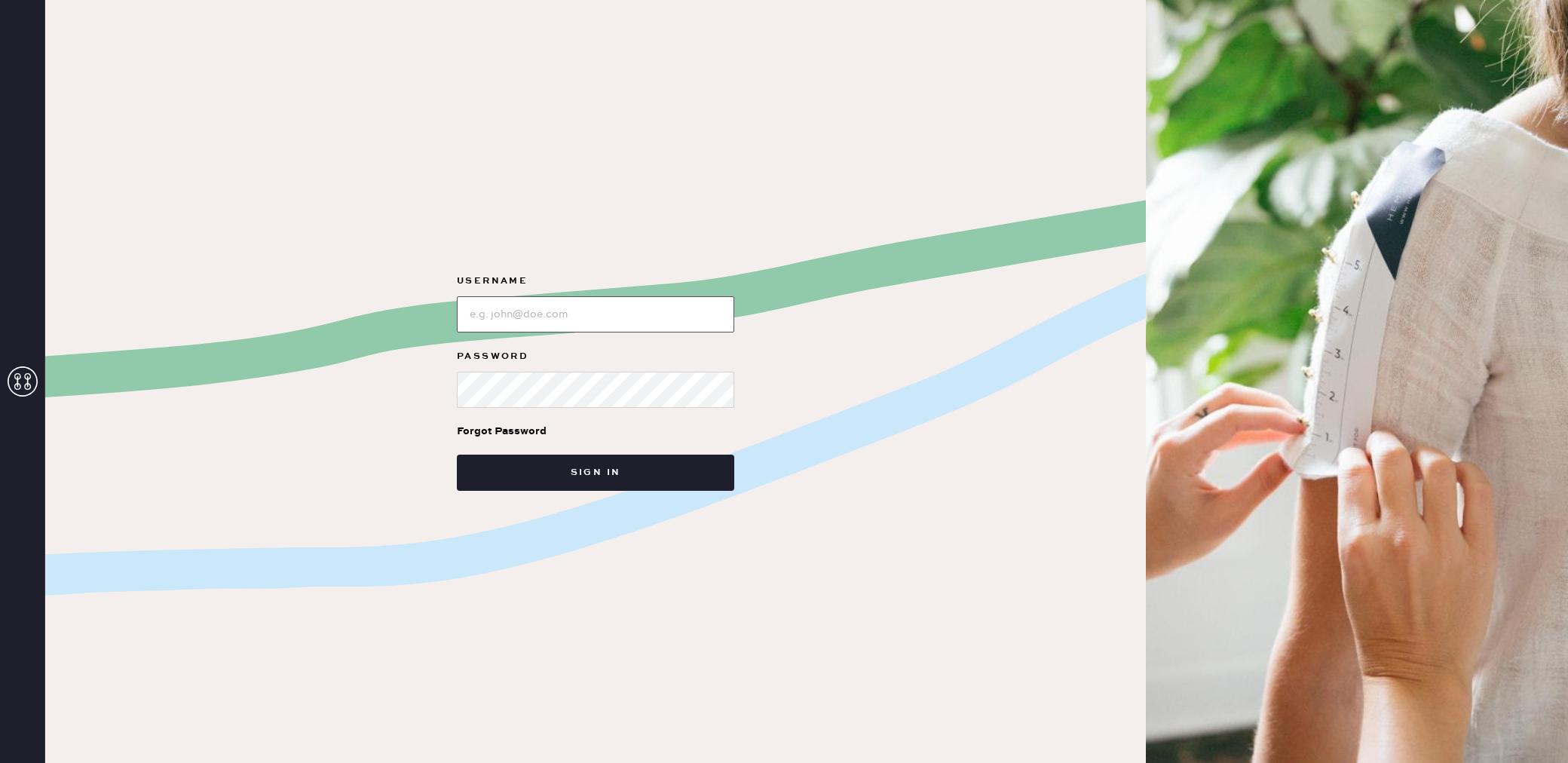
click at [570, 313] on input "loginName" at bounding box center [595, 314] width 277 height 36
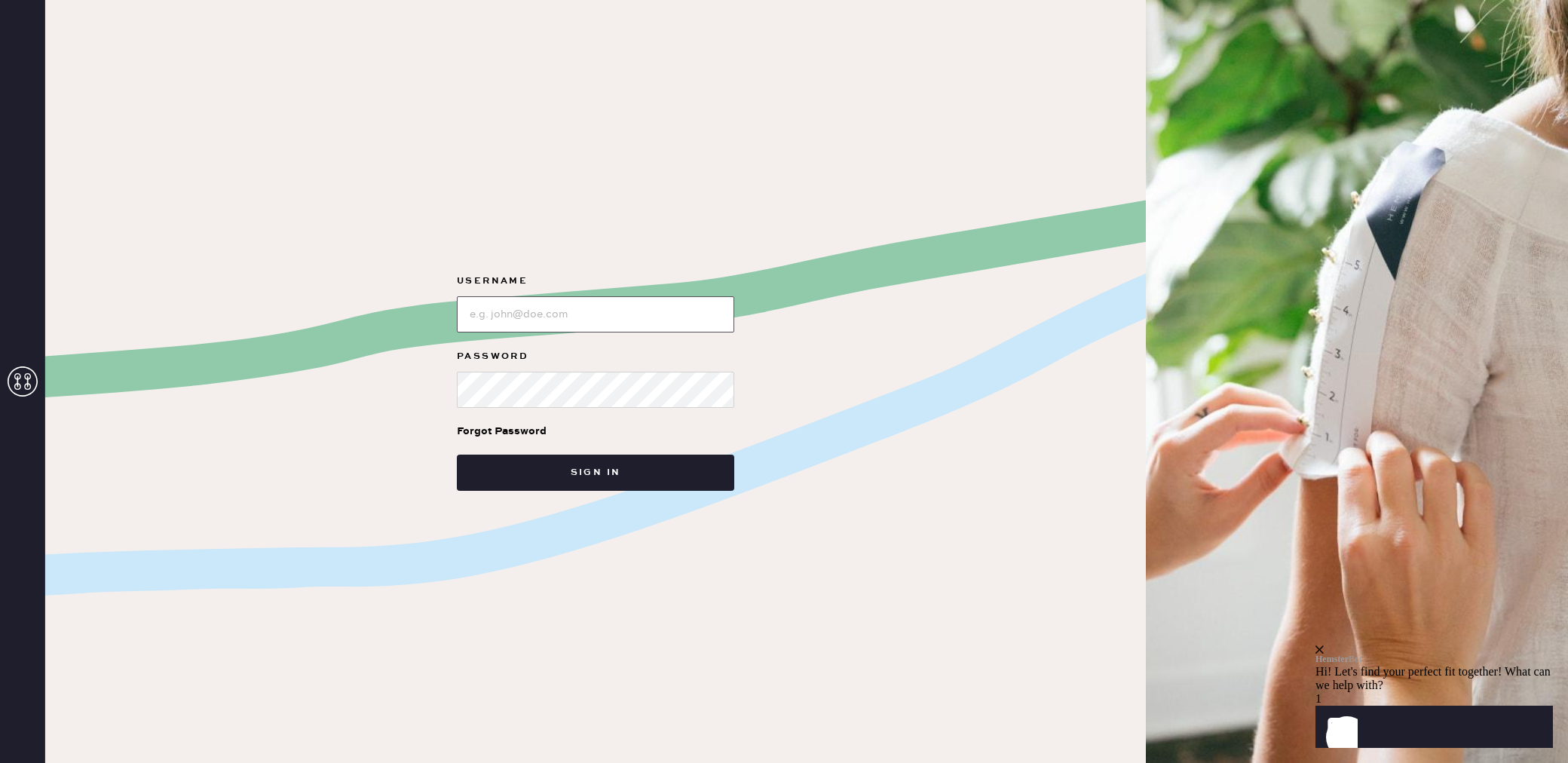
type input "reformationaventuramiami"
click at [564, 493] on div "Username Password Forgot Password Sign in" at bounding box center [595, 382] width 1100 height 763
click at [588, 478] on button "Sign in" at bounding box center [595, 472] width 277 height 36
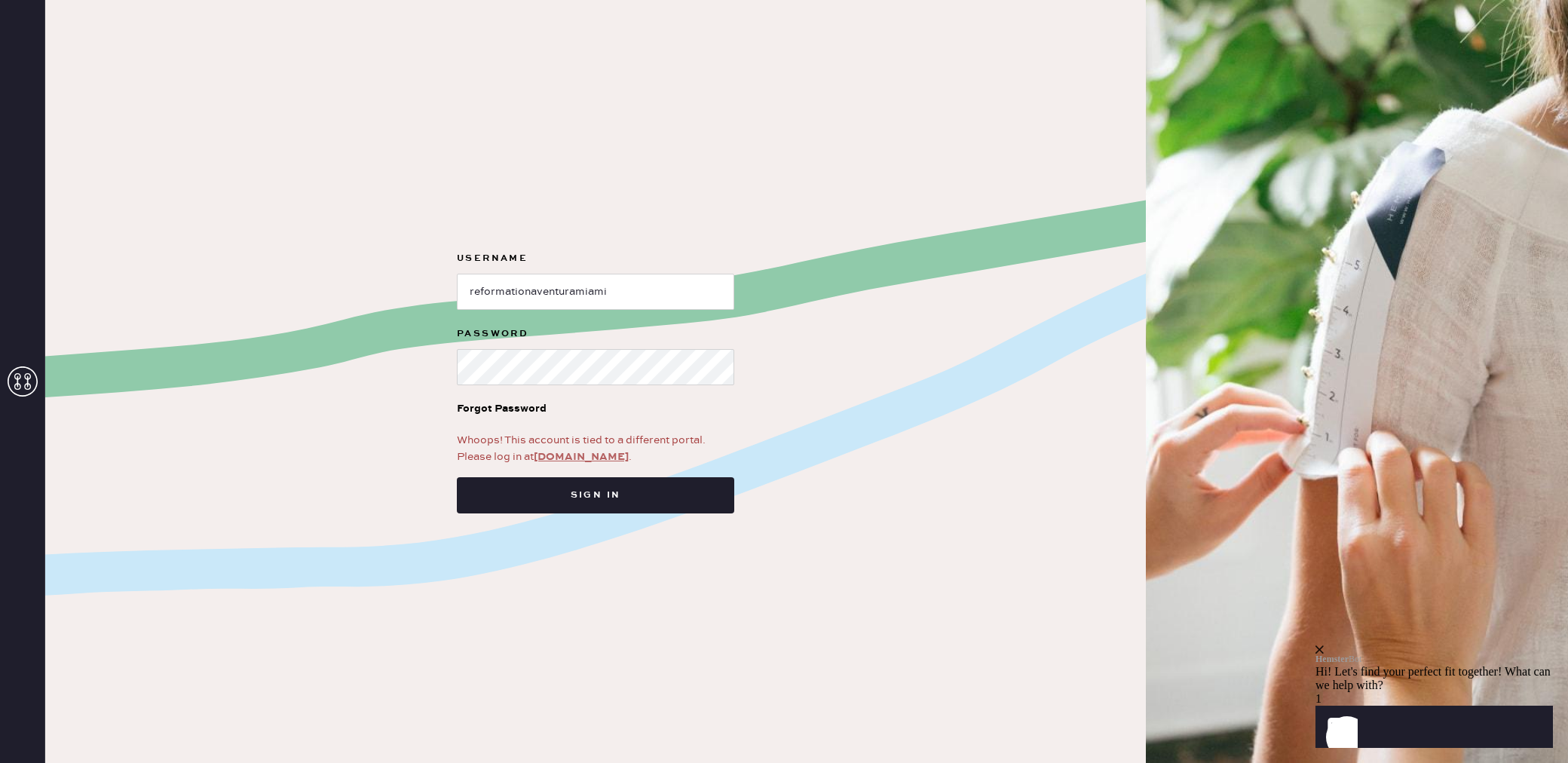
click at [590, 459] on link "[DOMAIN_NAME]" at bounding box center [581, 457] width 95 height 14
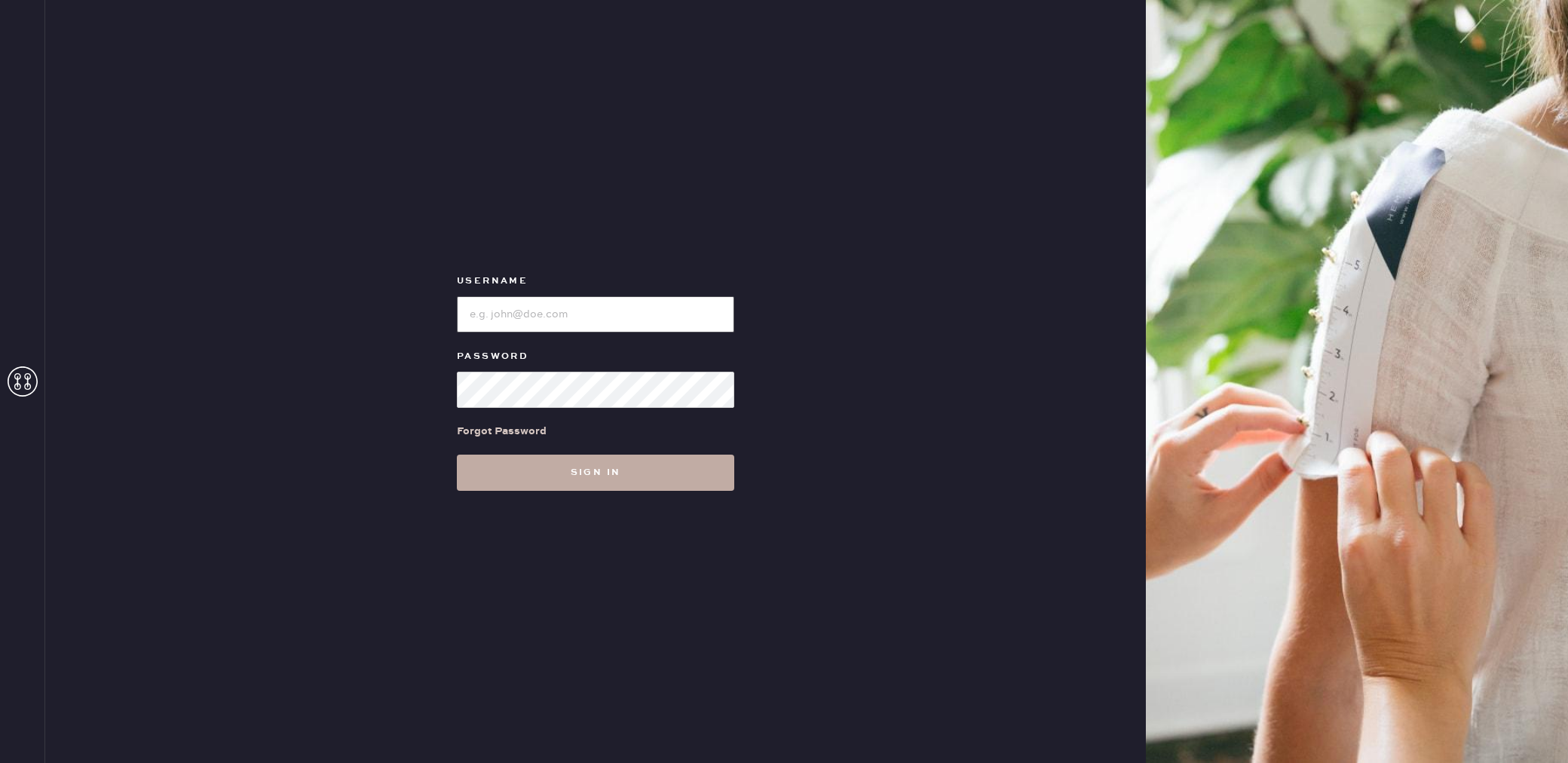
type input "reformationaventuramiami"
click at [606, 476] on button "Sign in" at bounding box center [595, 472] width 277 height 36
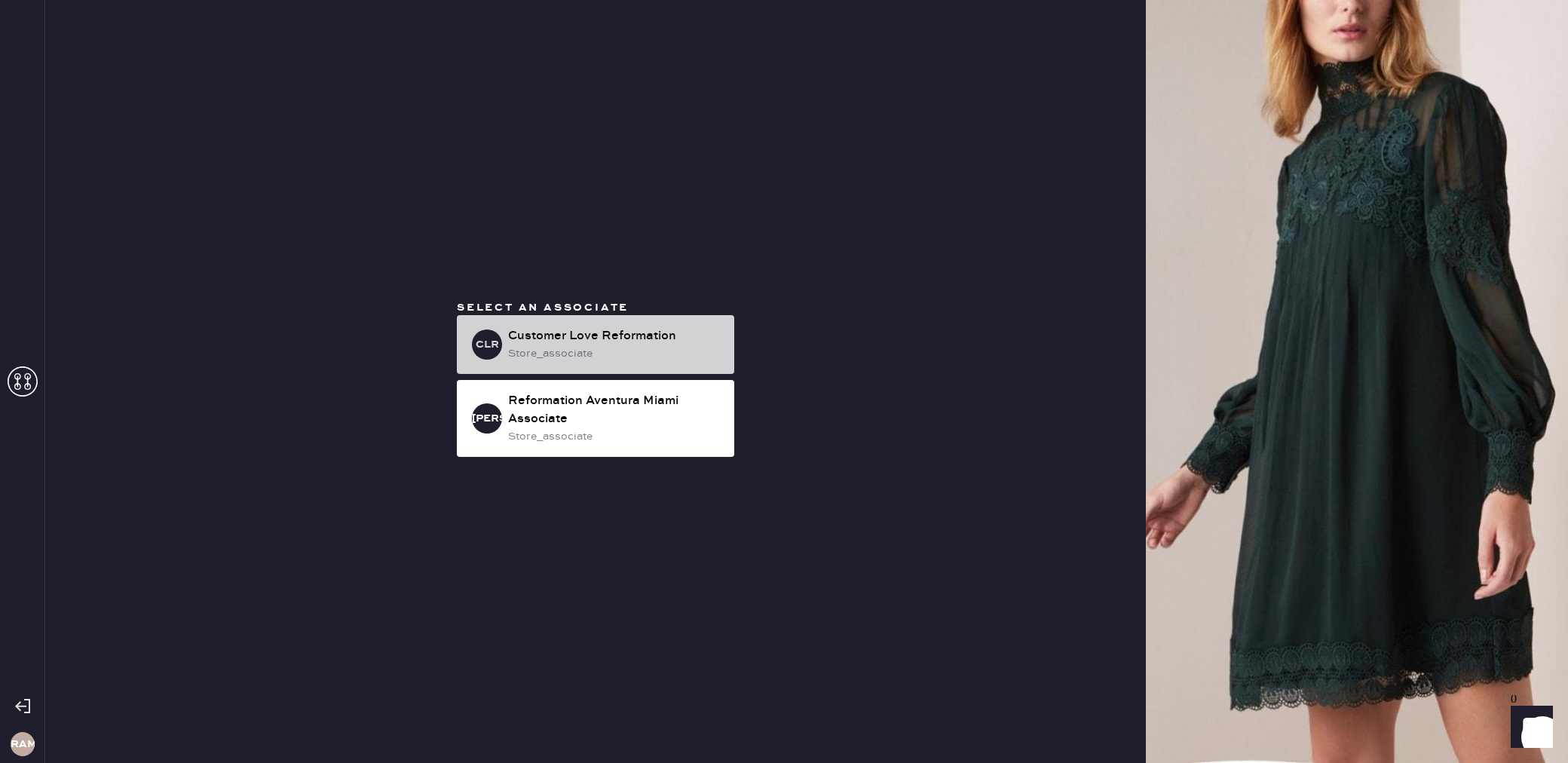
click at [570, 347] on div "store_associate" at bounding box center [614, 354] width 214 height 17
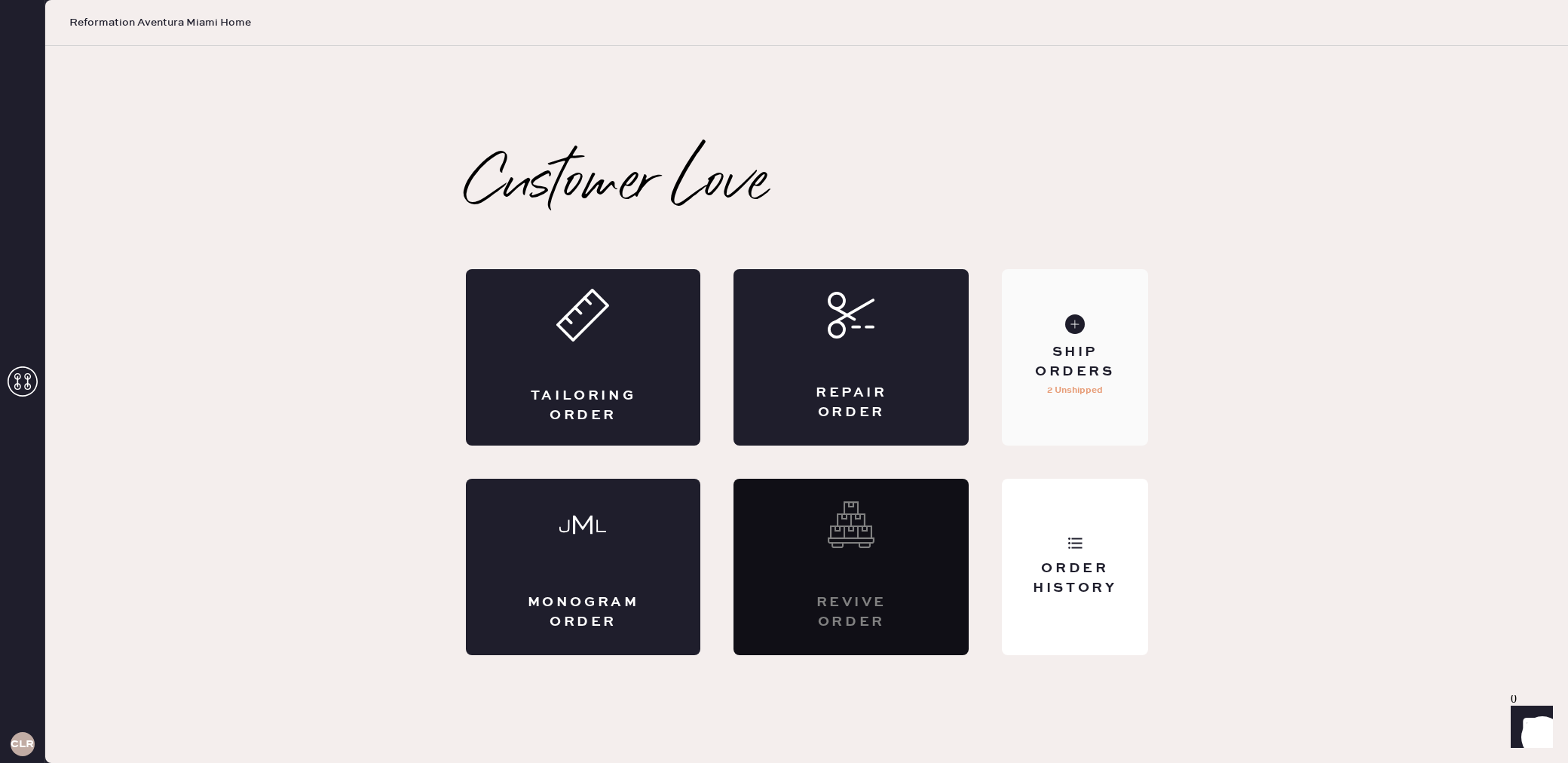
click at [1052, 336] on div "Ship Orders 2 Unshipped" at bounding box center [1075, 357] width 146 height 176
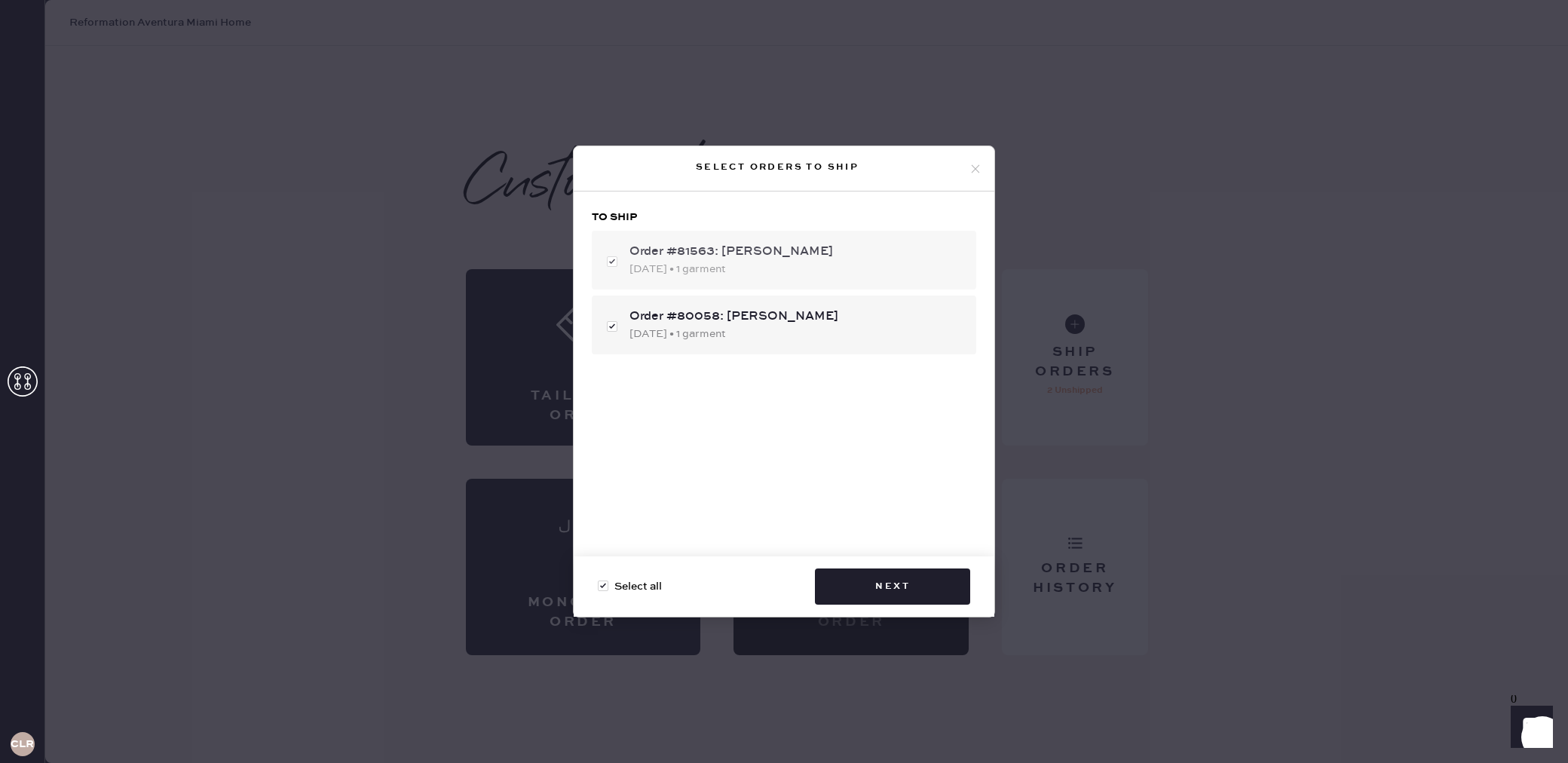
click at [829, 262] on div "08/10/2025 • 1 garment" at bounding box center [797, 270] width 335 height 17
checkbox input "false"
click at [754, 267] on div "08/10/2025 • 1 garment" at bounding box center [797, 270] width 335 height 17
checkbox input "true"
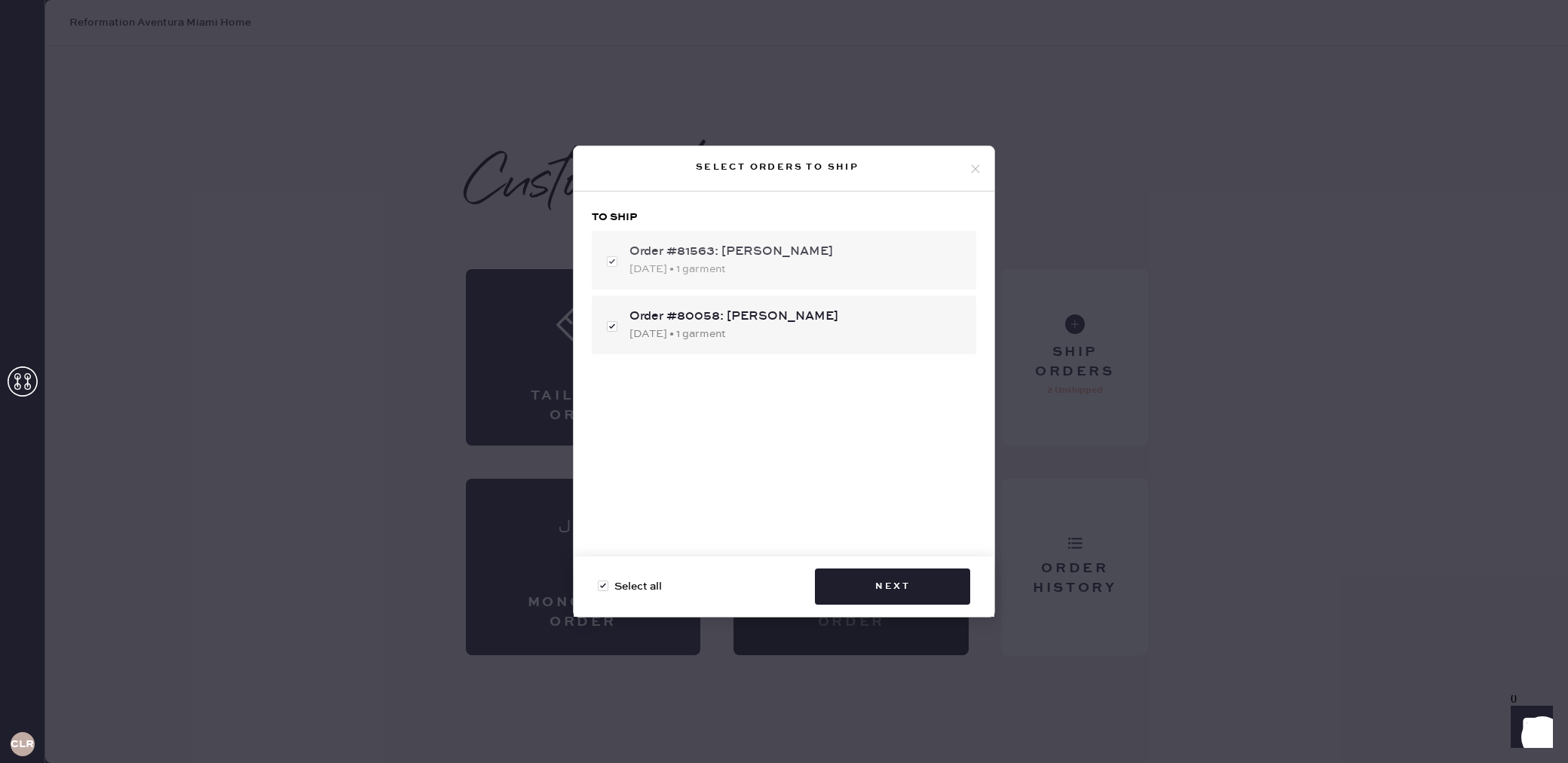
checkbox input "true"
drag, startPoint x: 764, startPoint y: 340, endPoint x: 766, endPoint y: 353, distance: 13.2
click at [763, 340] on div "06/05/2025 • 1 garment" at bounding box center [797, 334] width 335 height 17
checkbox input "false"
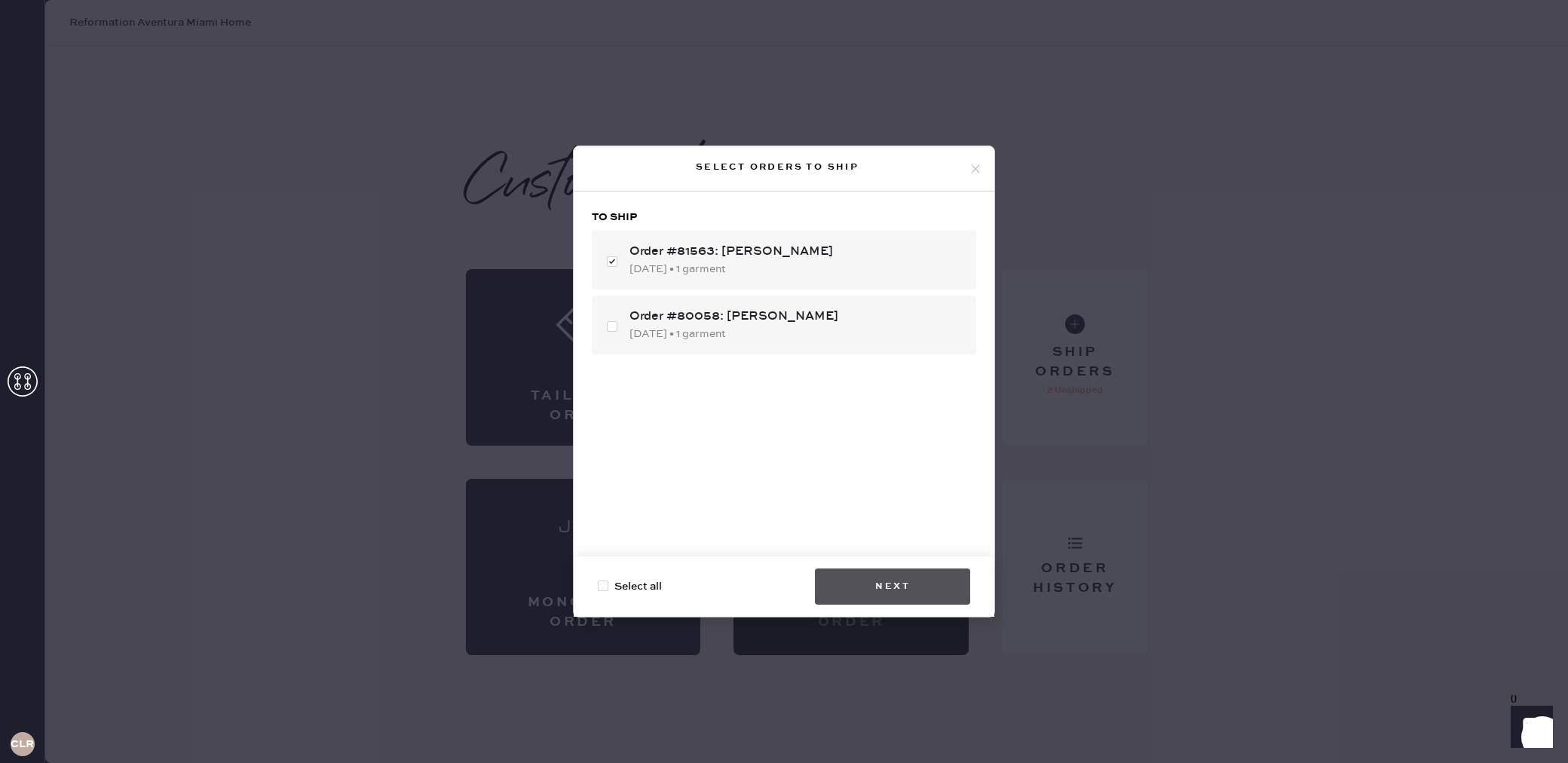
click at [926, 575] on button "Next" at bounding box center [892, 586] width 155 height 36
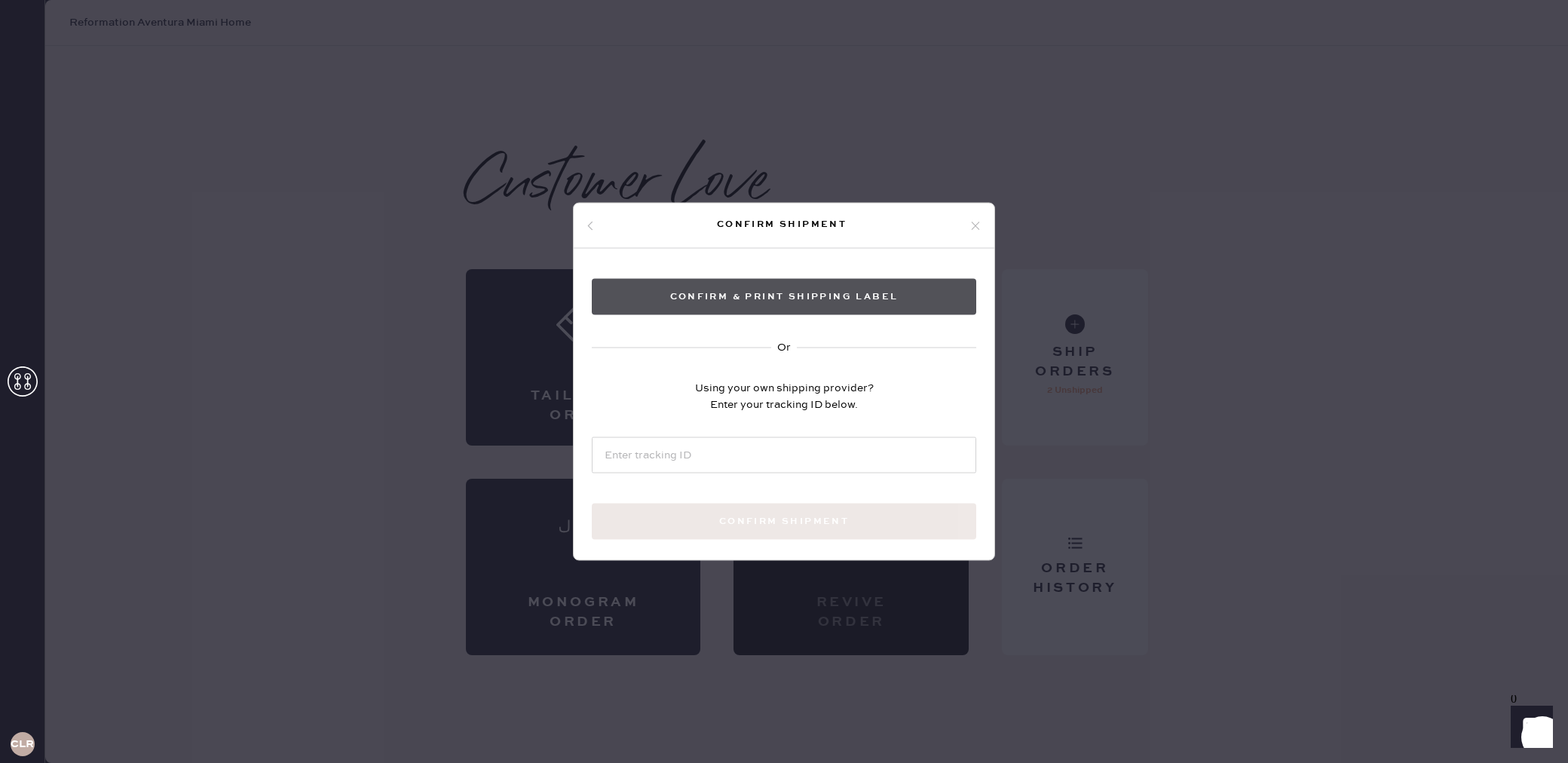
click at [844, 303] on button "Confirm & Print shipping label" at bounding box center [784, 297] width 385 height 36
